Goal: Check status: Check status

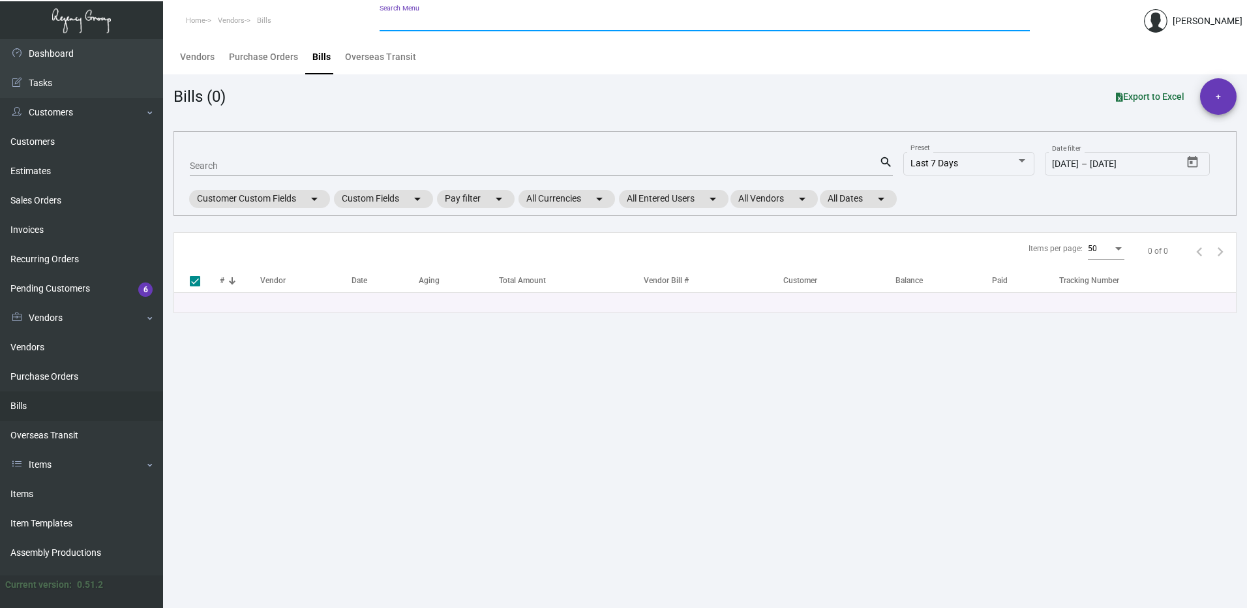
click at [420, 20] on input "Search Menu" at bounding box center [704, 21] width 650 height 10
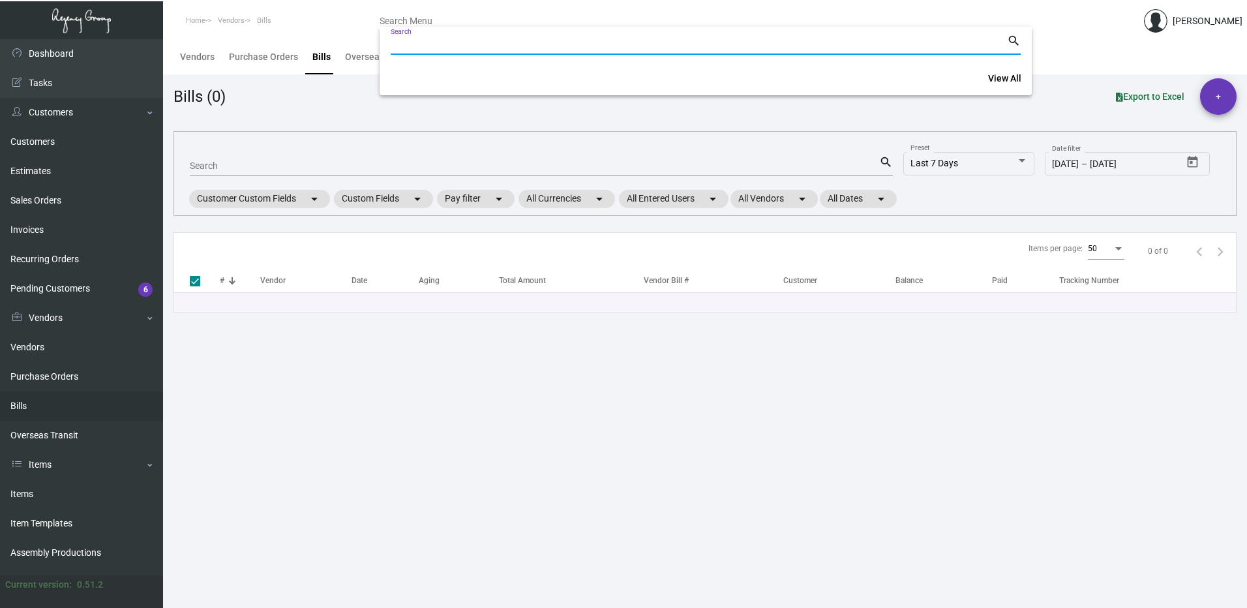
paste input "25GCY0868"
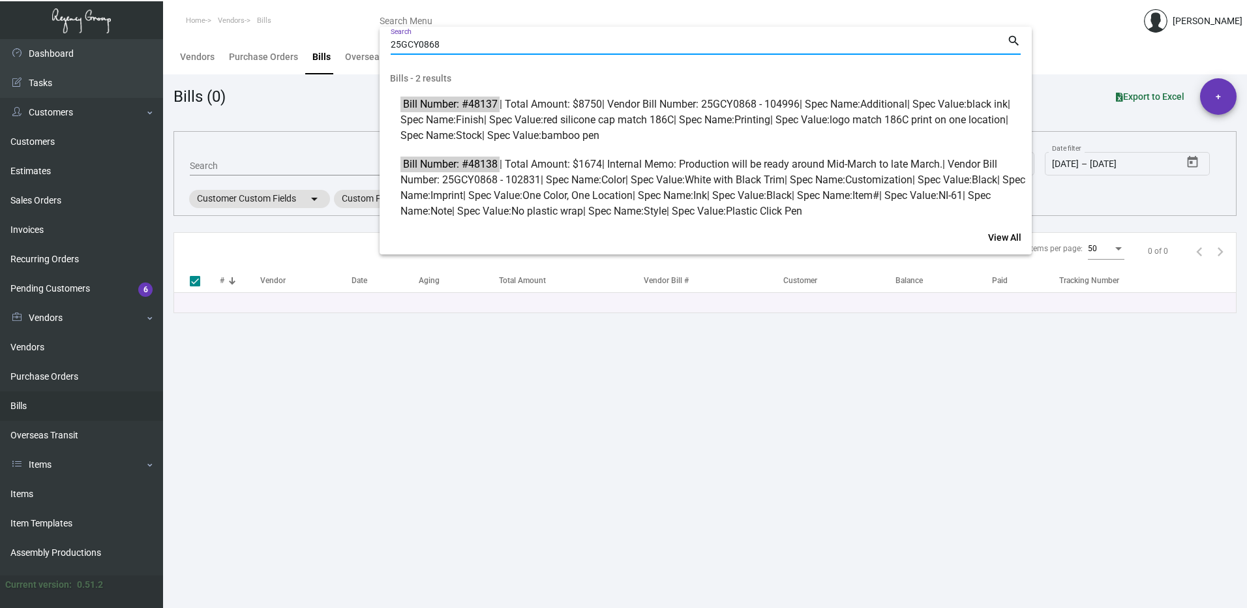
type input "25GCY0868"
click at [243, 163] on div at bounding box center [623, 304] width 1247 height 608
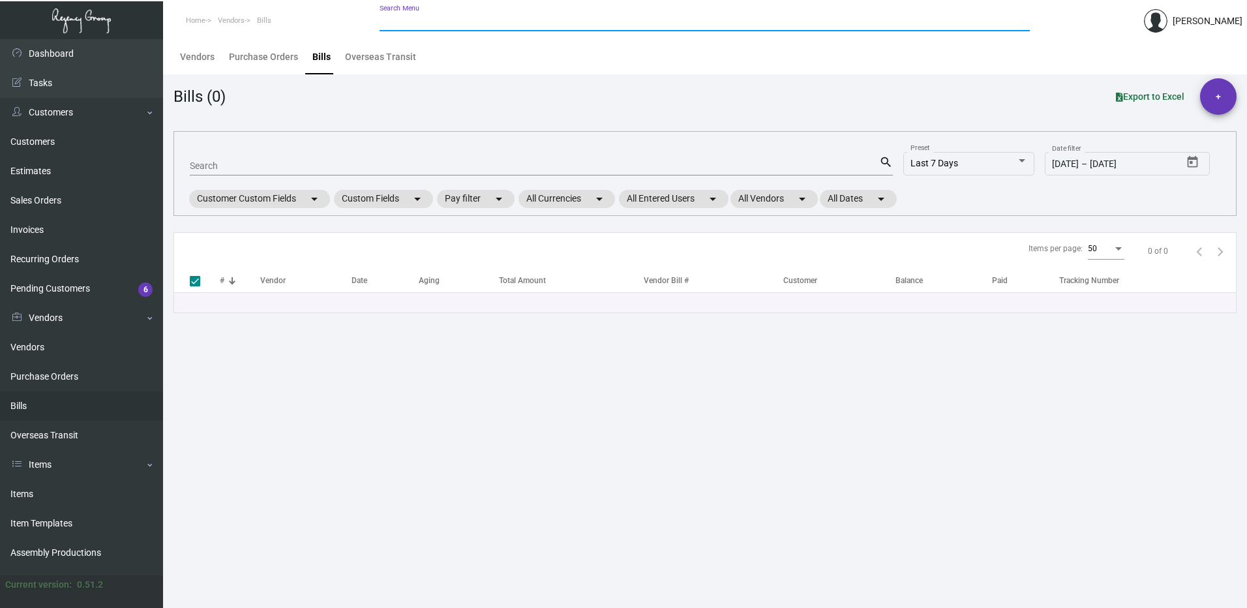
click at [223, 167] on input "Search" at bounding box center [534, 166] width 689 height 10
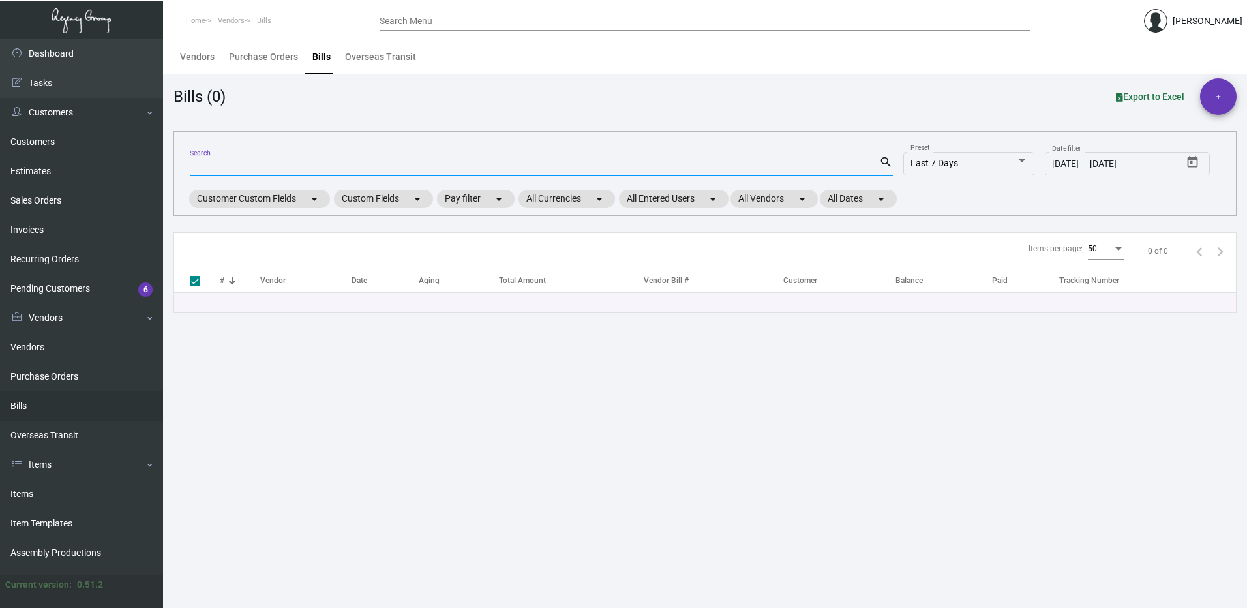
paste input "25GCY0868"
type input "25GCY0868"
checkbox input "false"
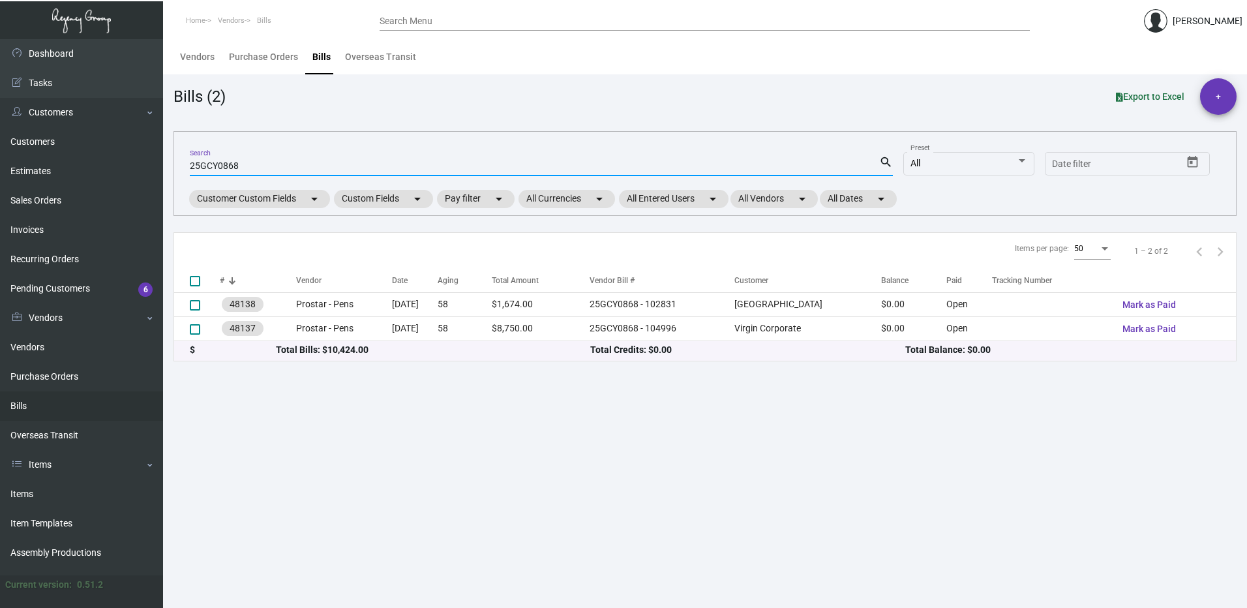
type input "25GCY0868"
